Goal: Task Accomplishment & Management: Complete application form

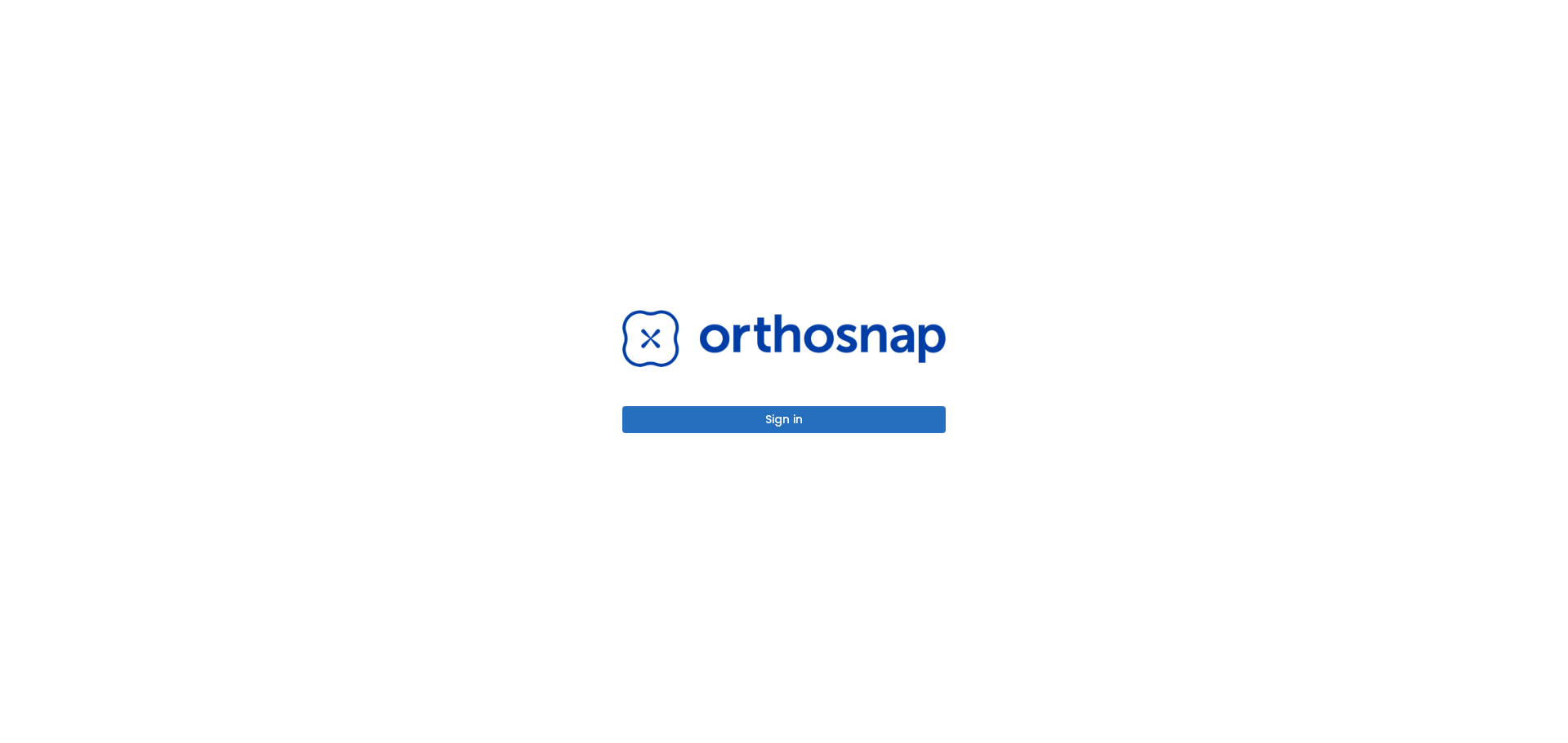
click at [790, 421] on button "Sign in" at bounding box center [784, 420] width 323 height 27
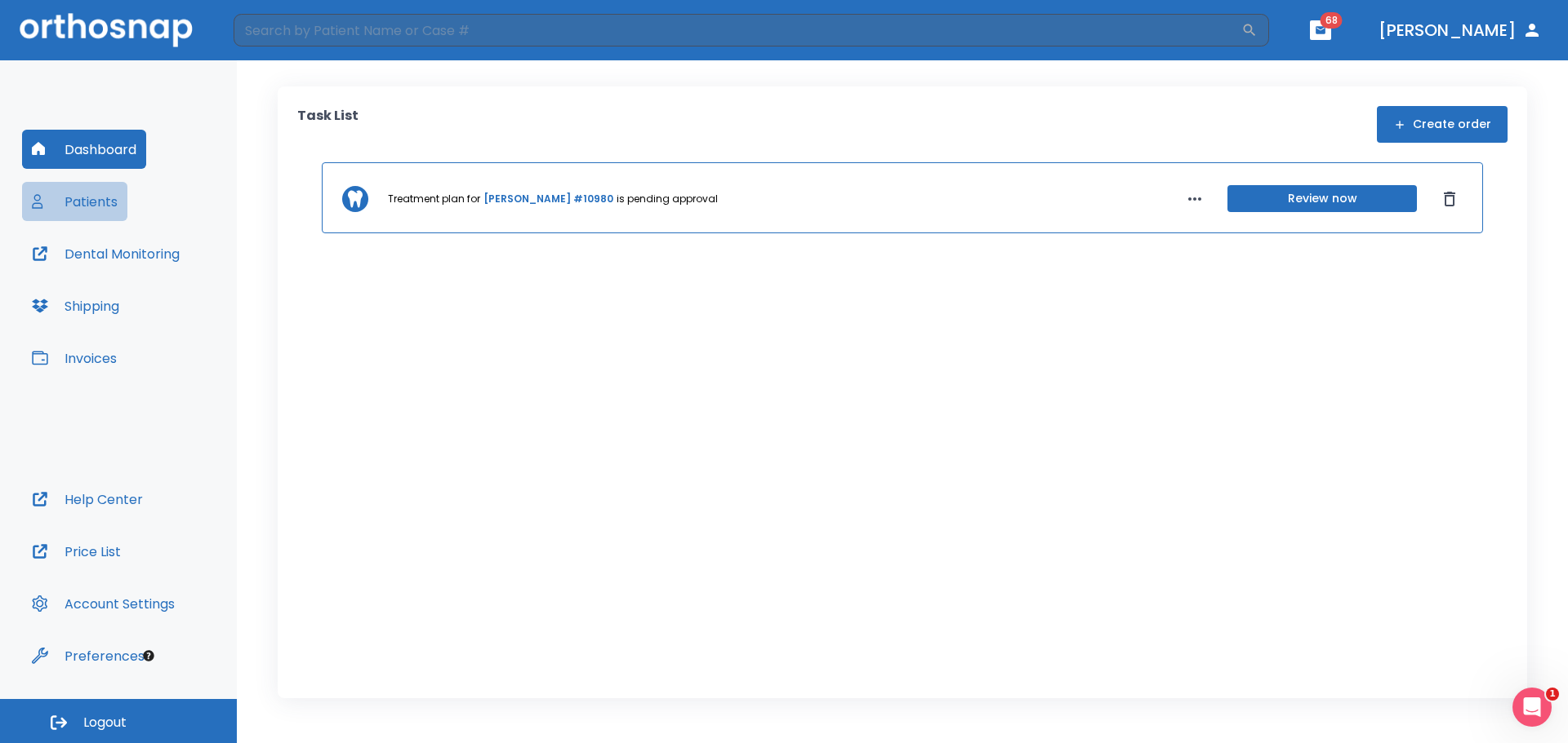
click at [74, 198] on button "Patients" at bounding box center [74, 201] width 105 height 39
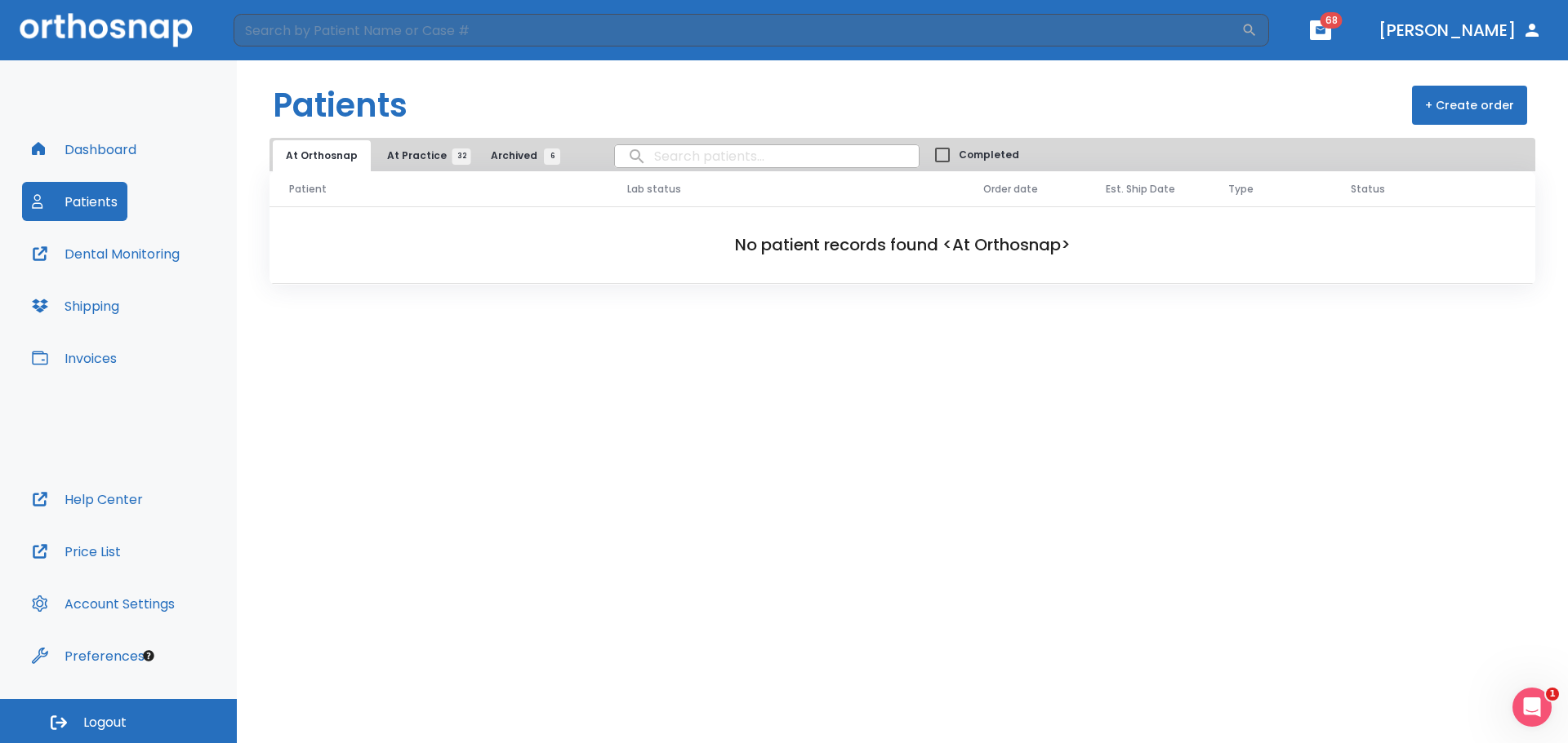
click at [676, 156] on input "search" at bounding box center [766, 156] width 304 height 32
type input "[PERSON_NAME]"
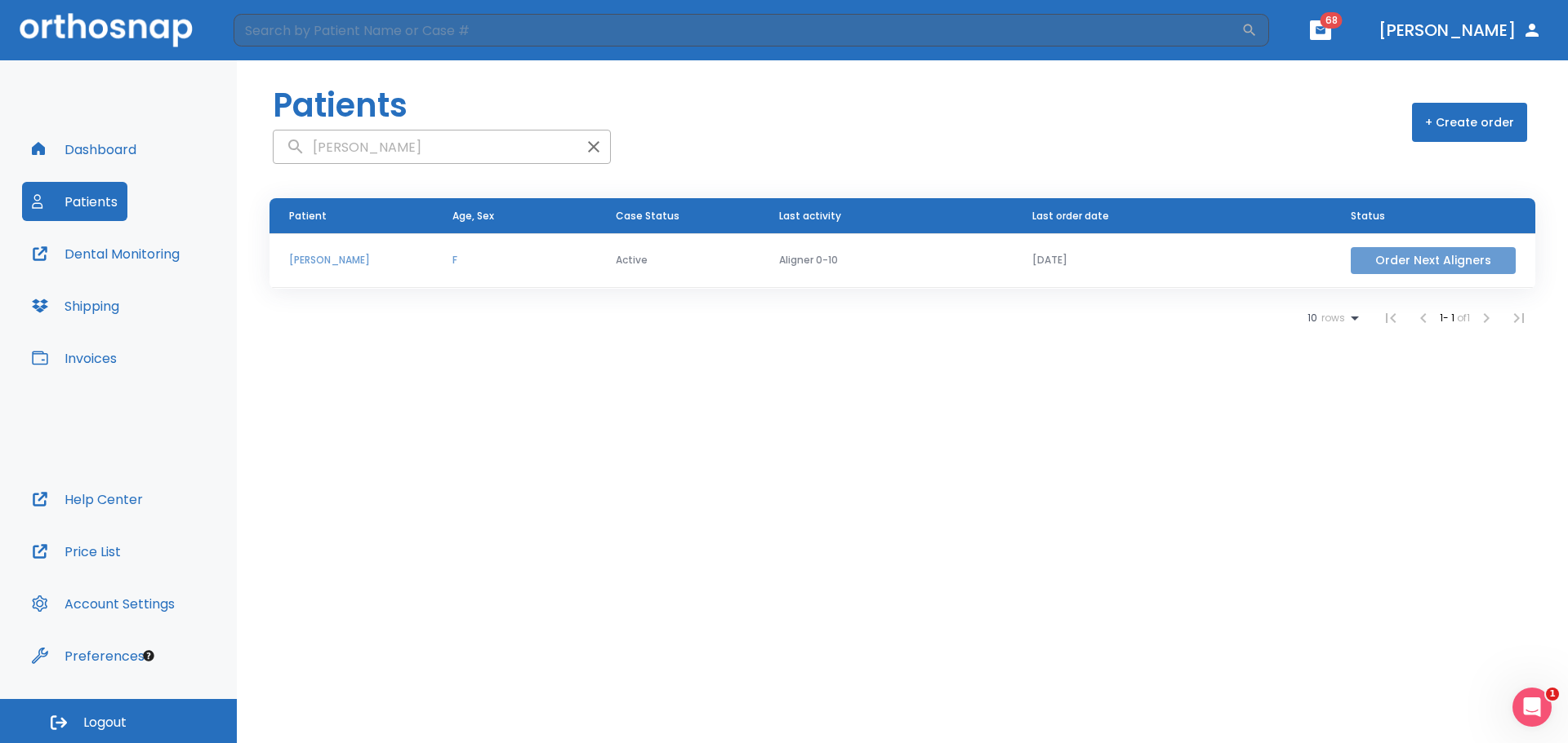
click at [1404, 258] on button "Order Next Aligners" at bounding box center [1433, 261] width 165 height 27
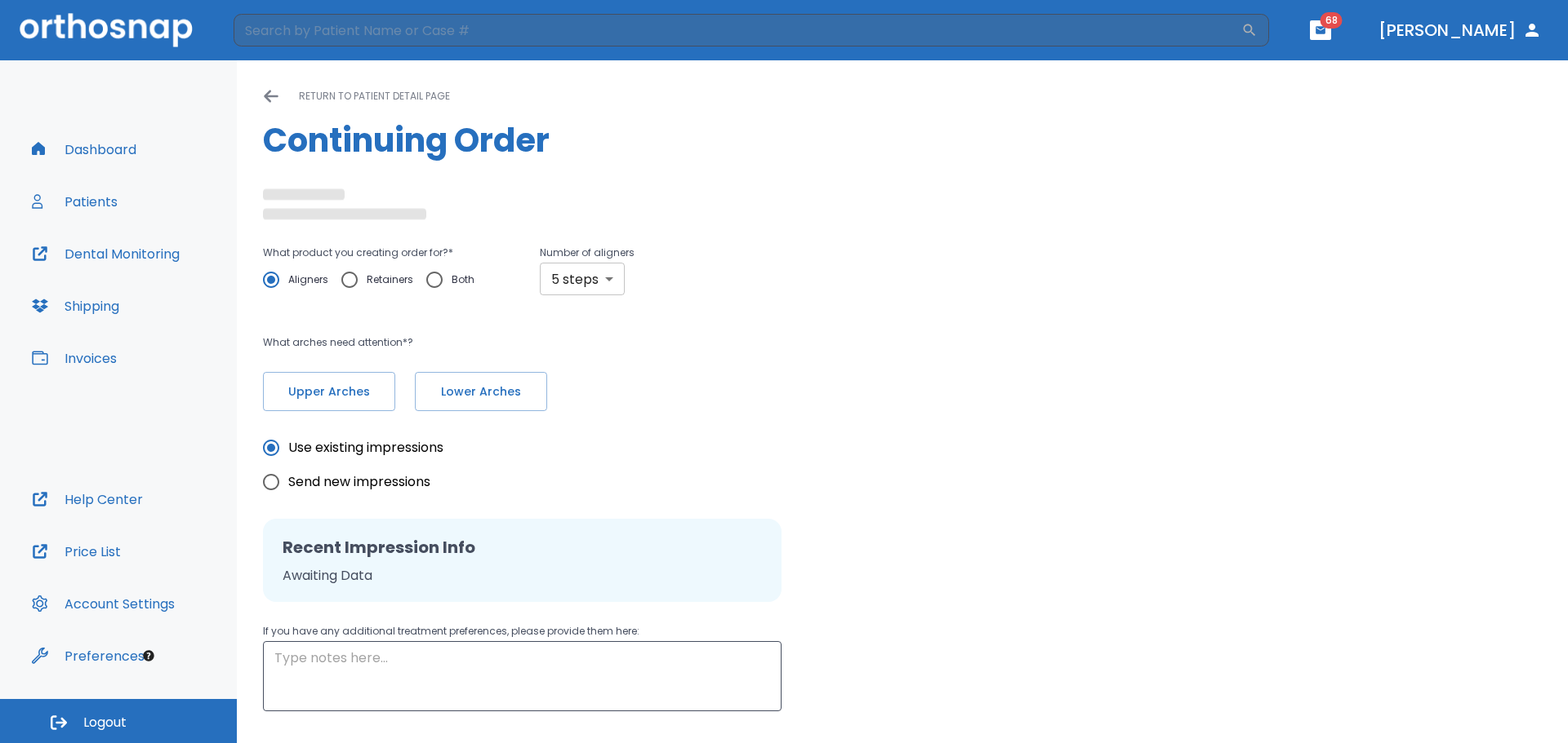
type input "custom"
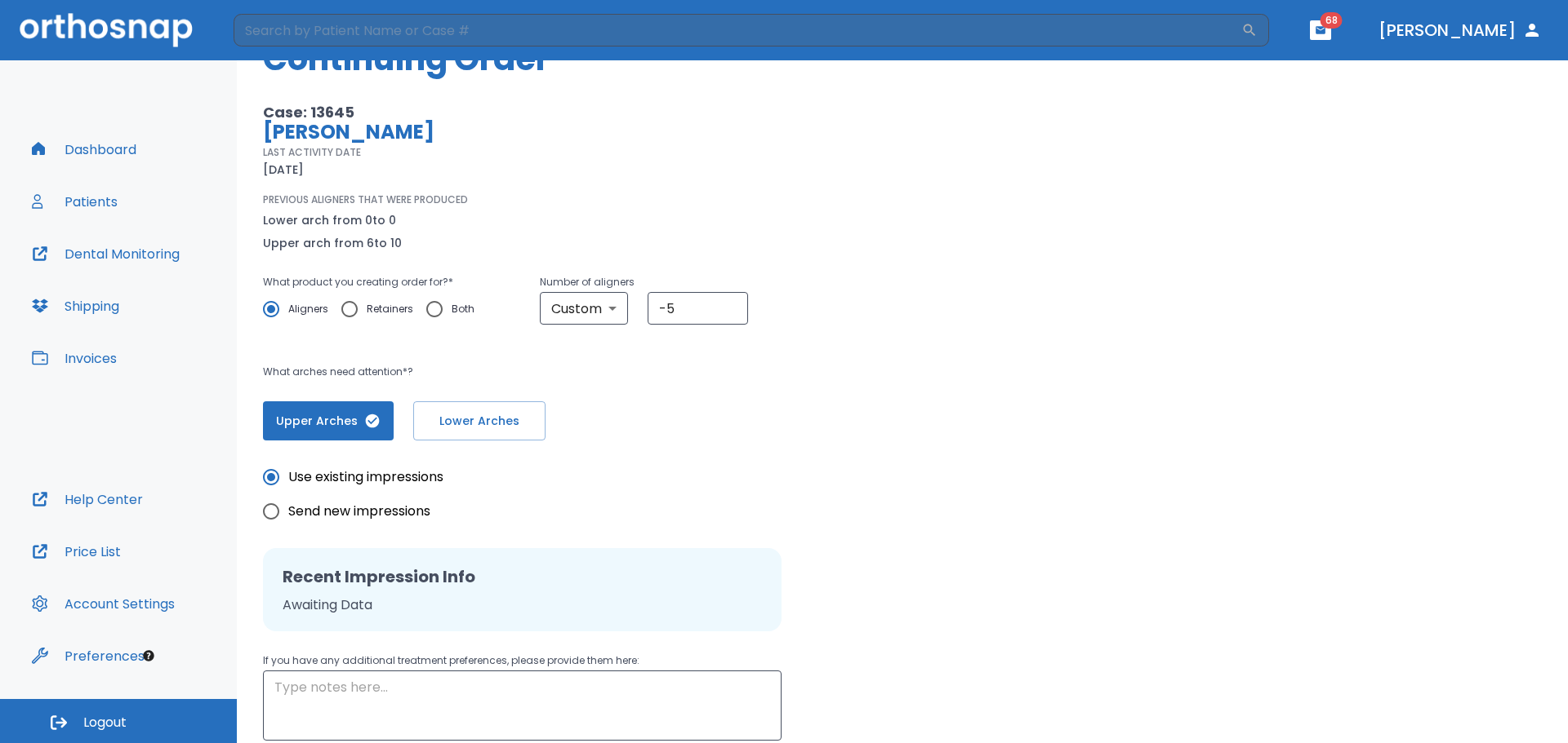
scroll to position [210, 0]
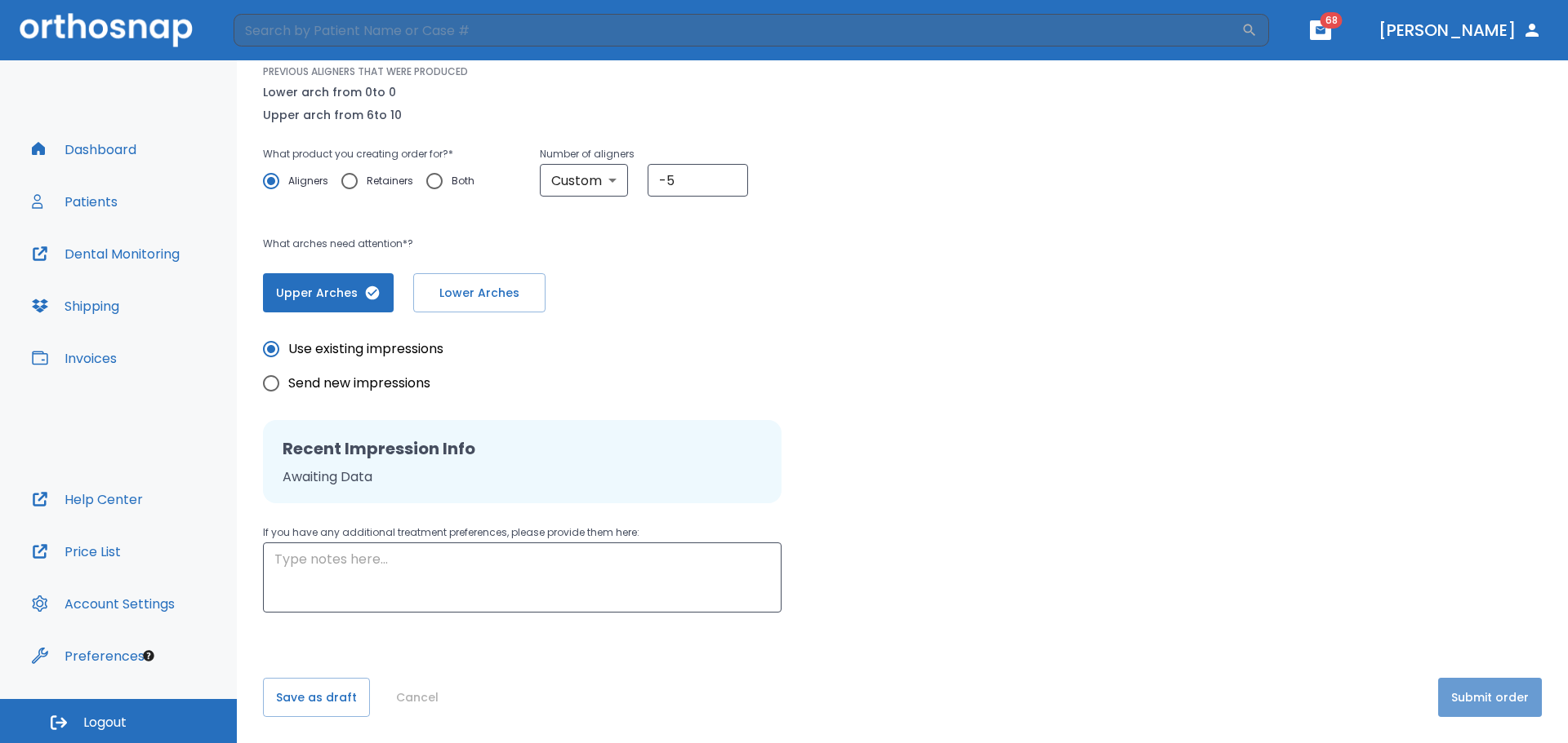
click at [1481, 695] on button "Submit order" at bounding box center [1489, 697] width 104 height 39
